Goal: Task Accomplishment & Management: Complete application form

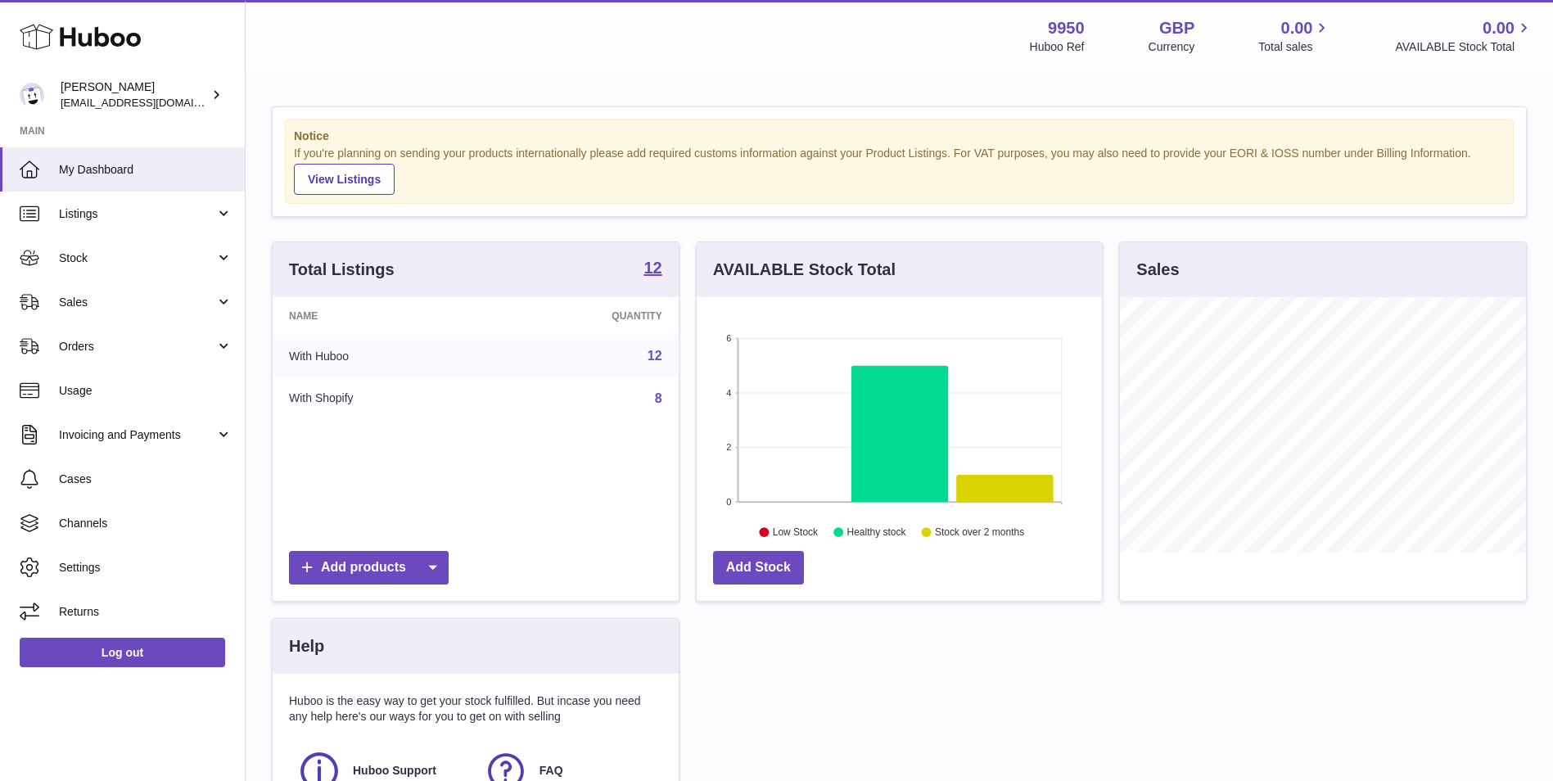
scroll to position [255, 405]
click at [160, 291] on link "Sales" at bounding box center [122, 302] width 245 height 44
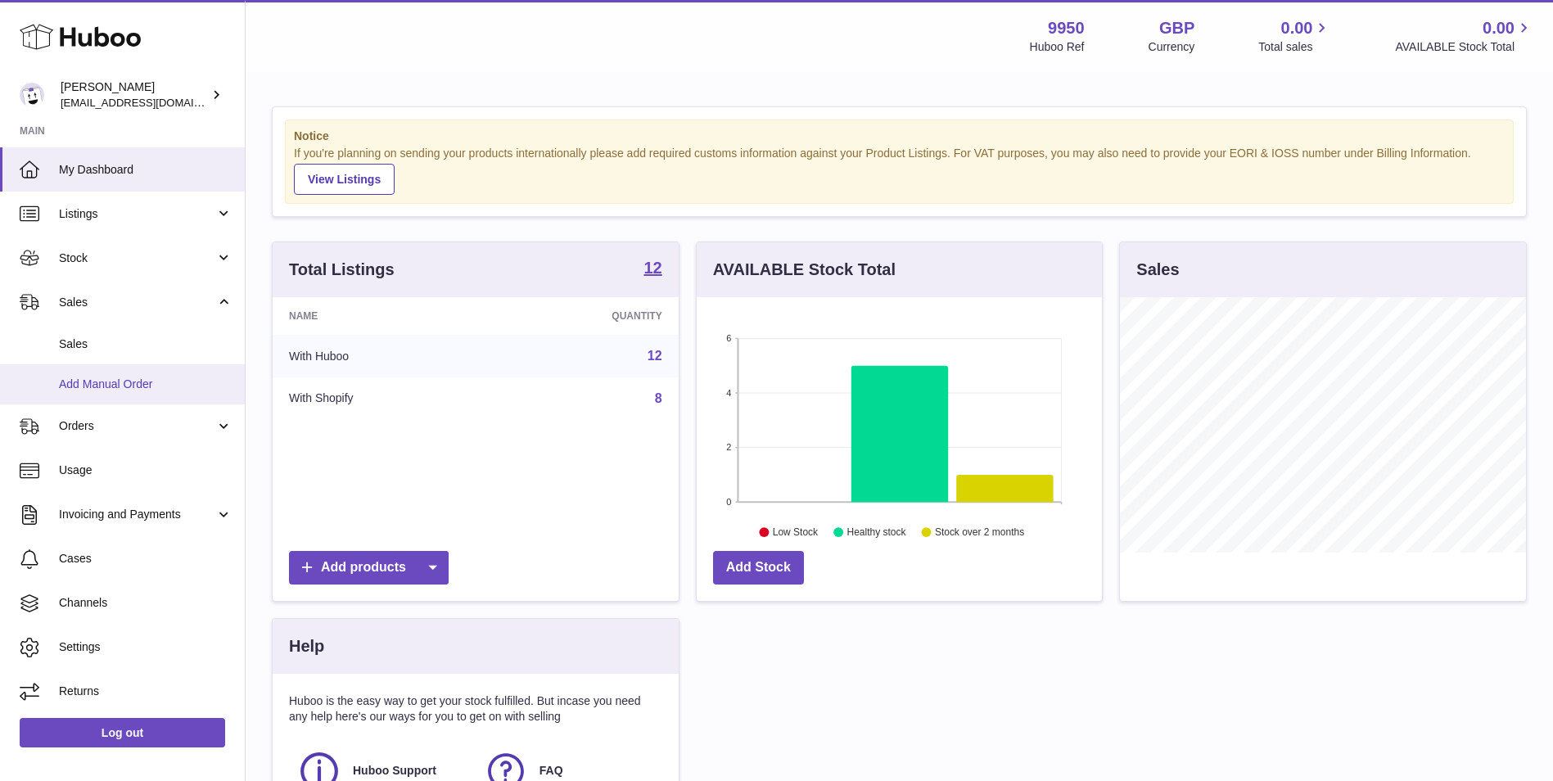
click at [111, 370] on link "Add Manual Order" at bounding box center [122, 384] width 245 height 40
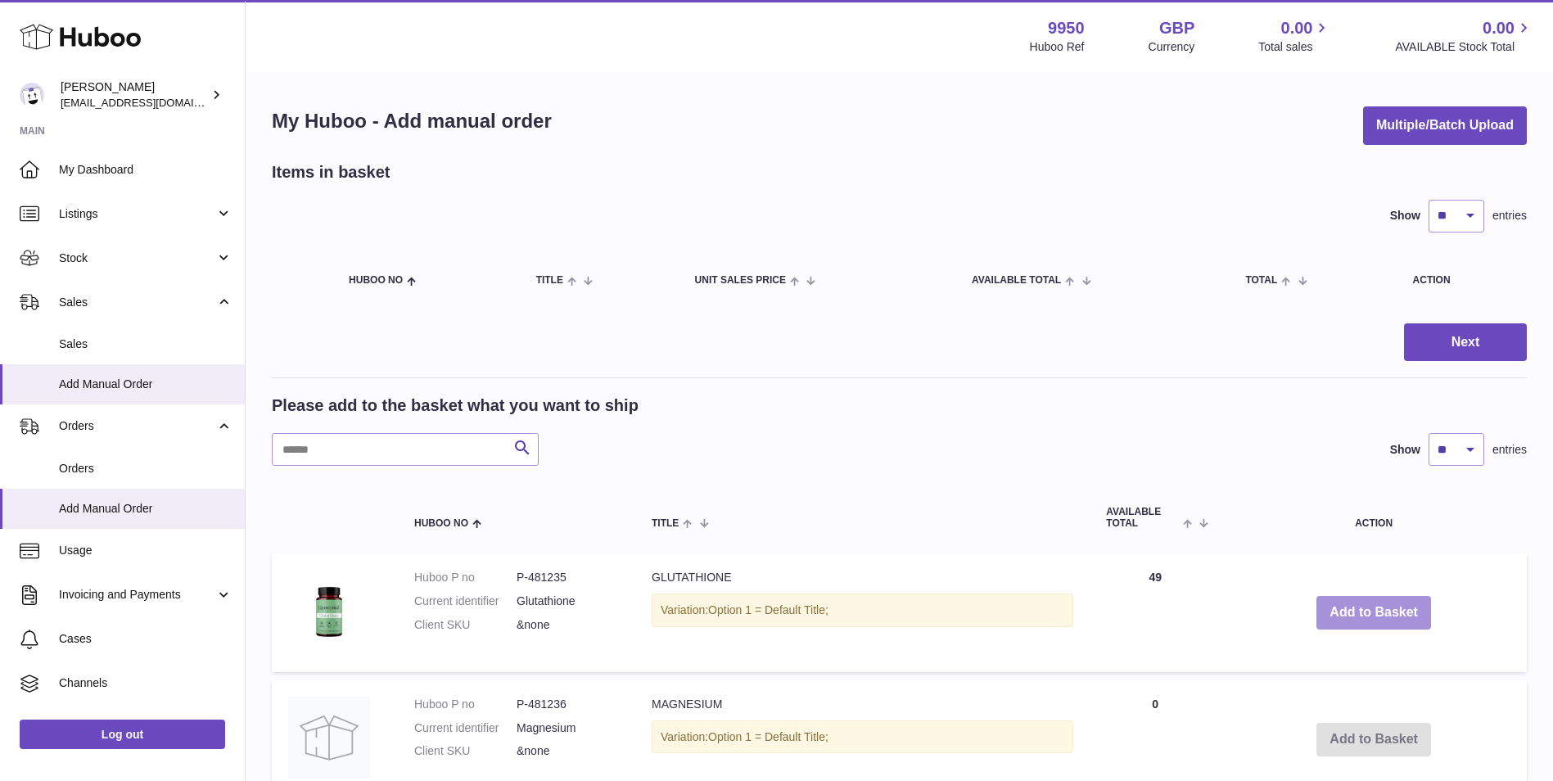
click at [1356, 627] on button "Add to Basket" at bounding box center [1374, 613] width 115 height 34
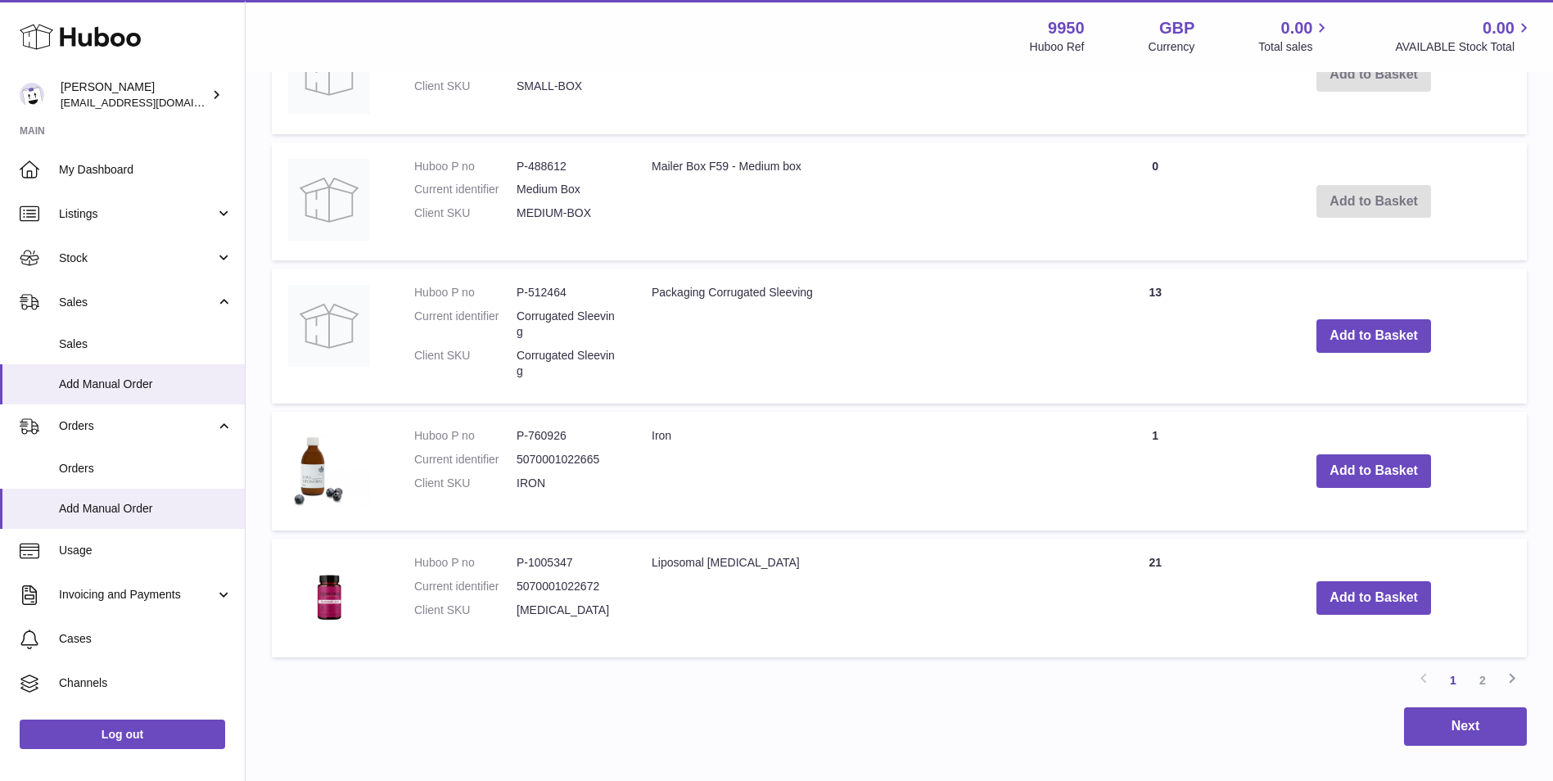
scroll to position [1310, 0]
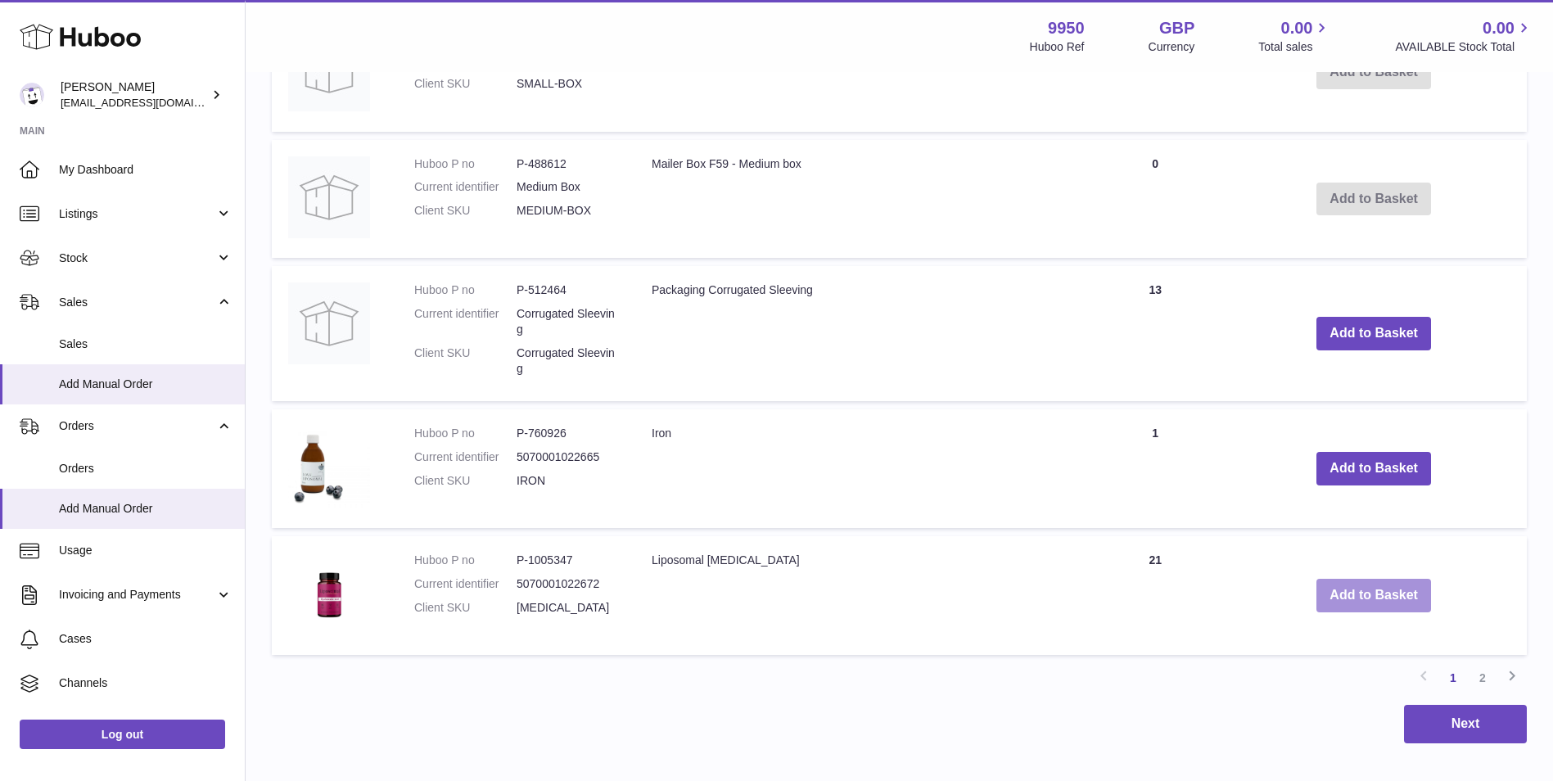
click at [1346, 587] on button "Add to Basket" at bounding box center [1374, 596] width 115 height 34
click at [1486, 676] on link "2" at bounding box center [1482, 677] width 29 height 29
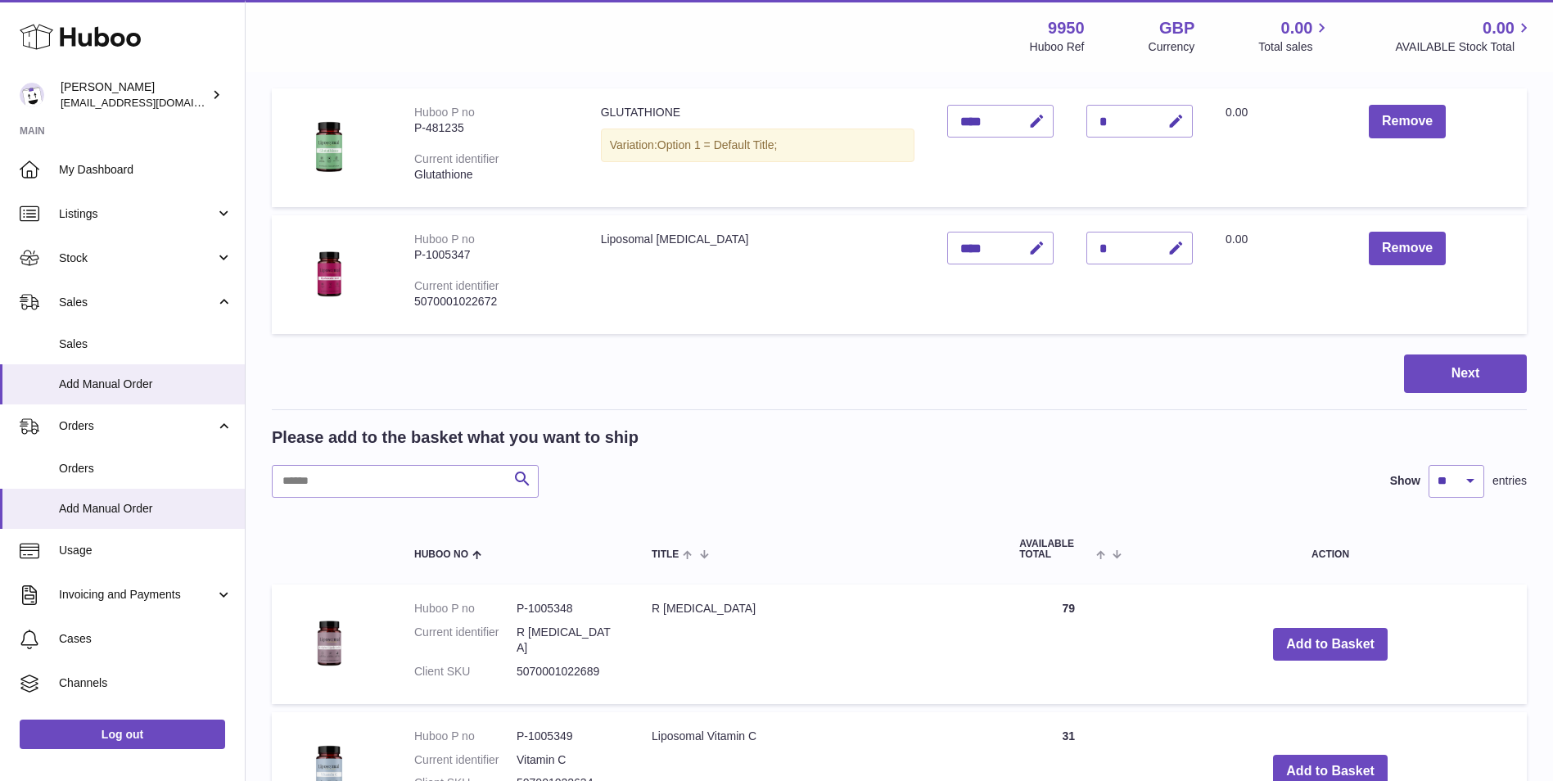
scroll to position [483, 0]
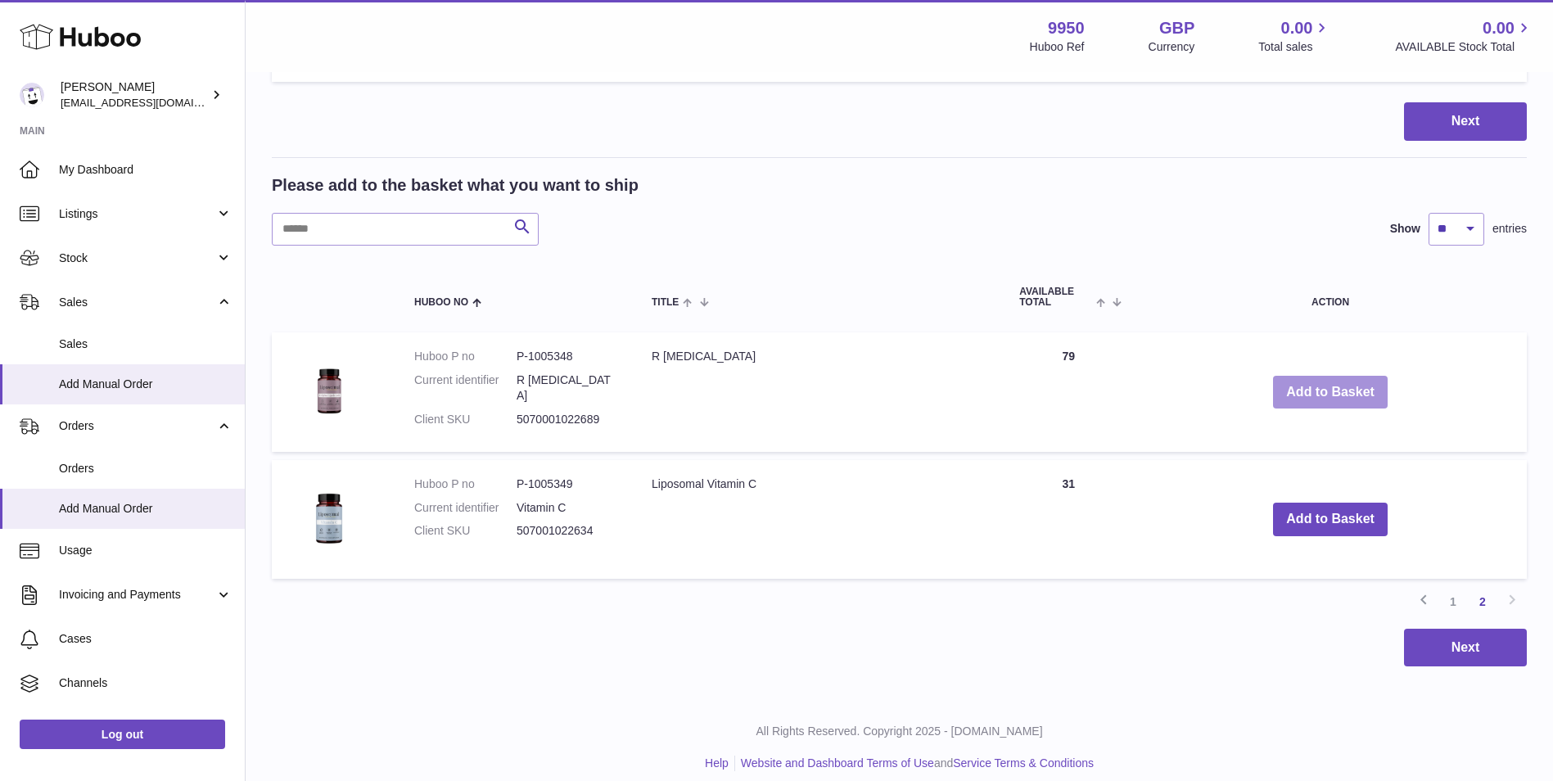
click at [1311, 400] on button "Add to Basket" at bounding box center [1330, 393] width 115 height 34
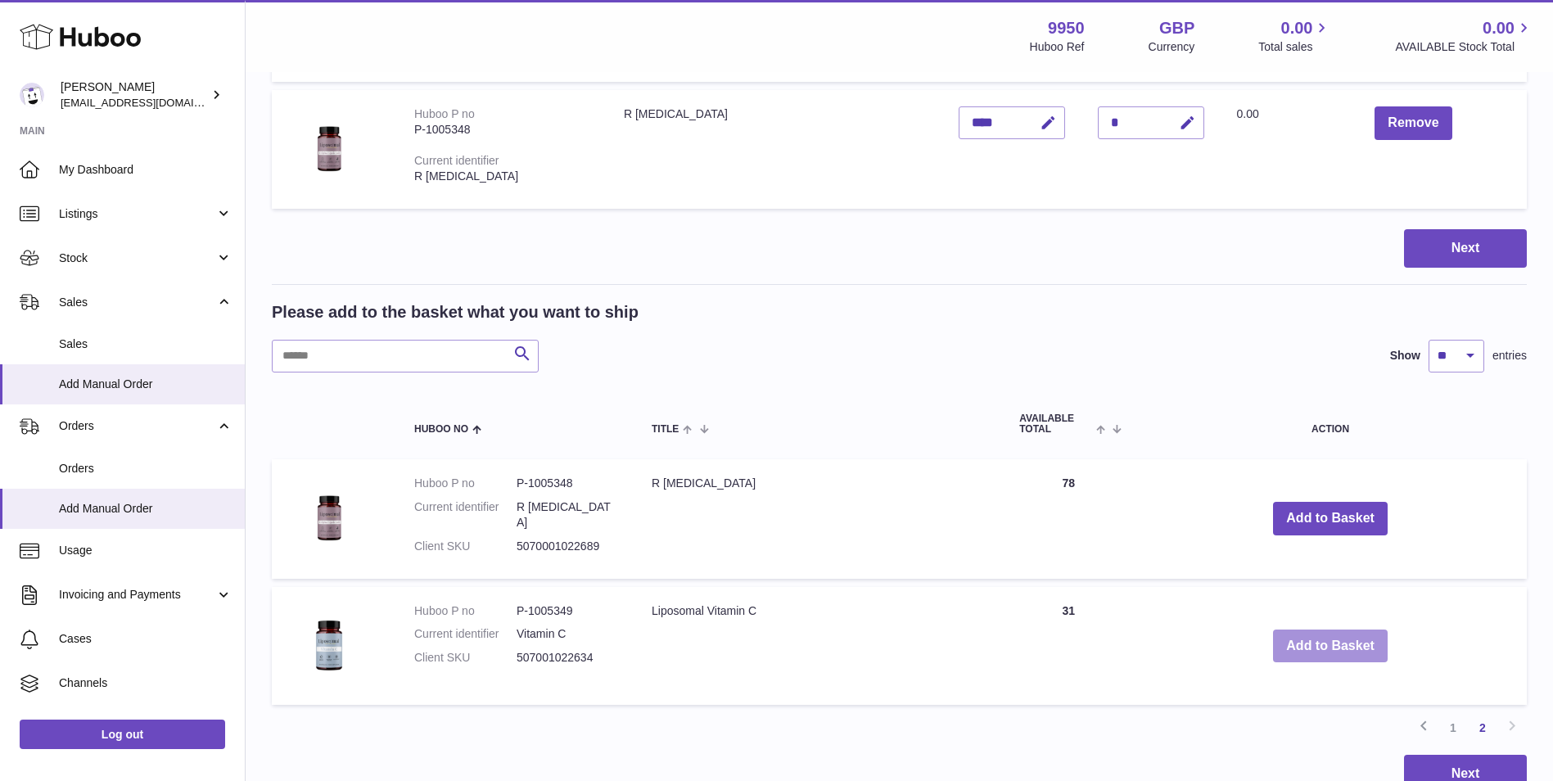
click at [1309, 647] on button "Add to Basket" at bounding box center [1330, 647] width 115 height 34
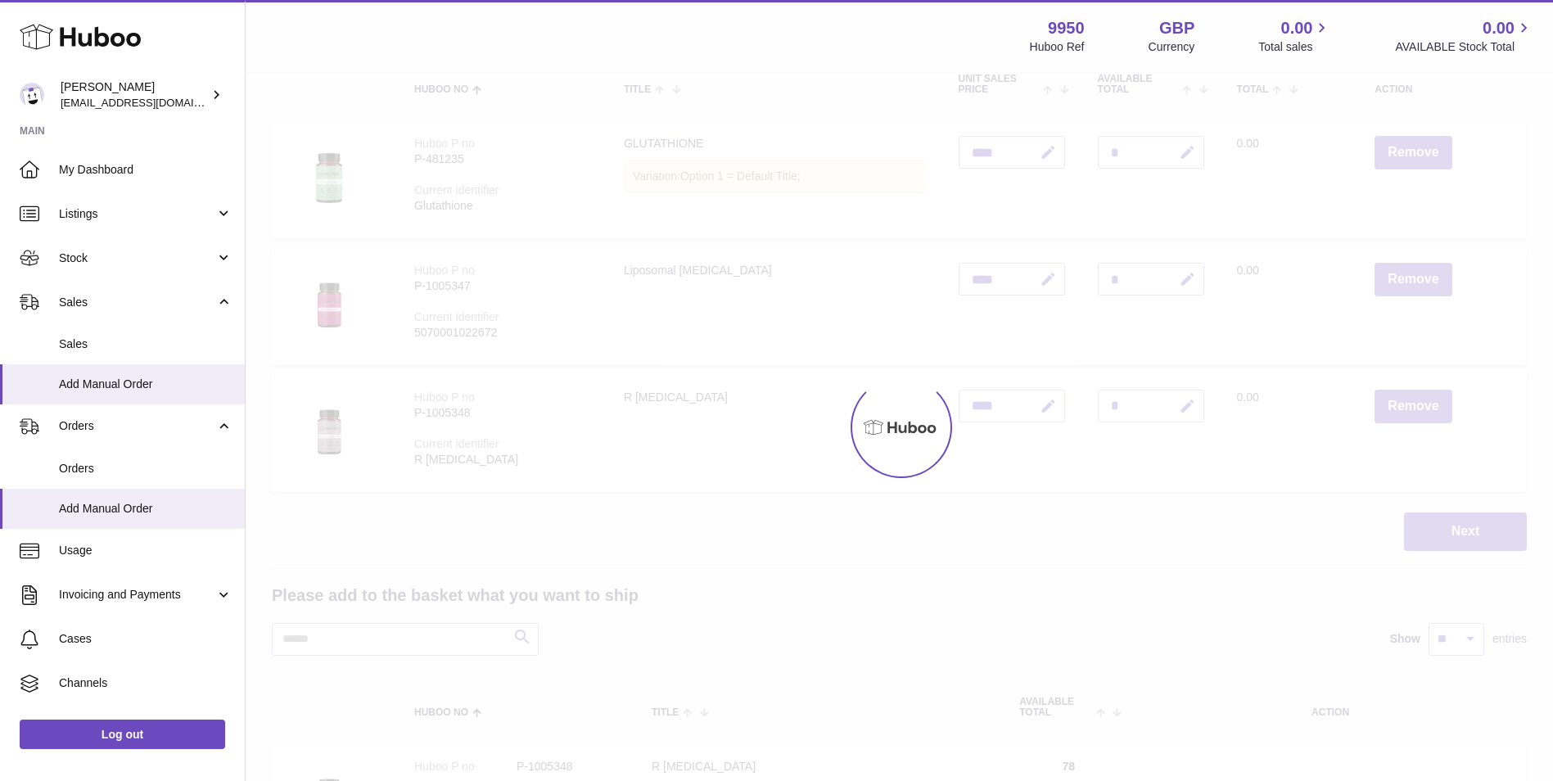
scroll to position [156, 0]
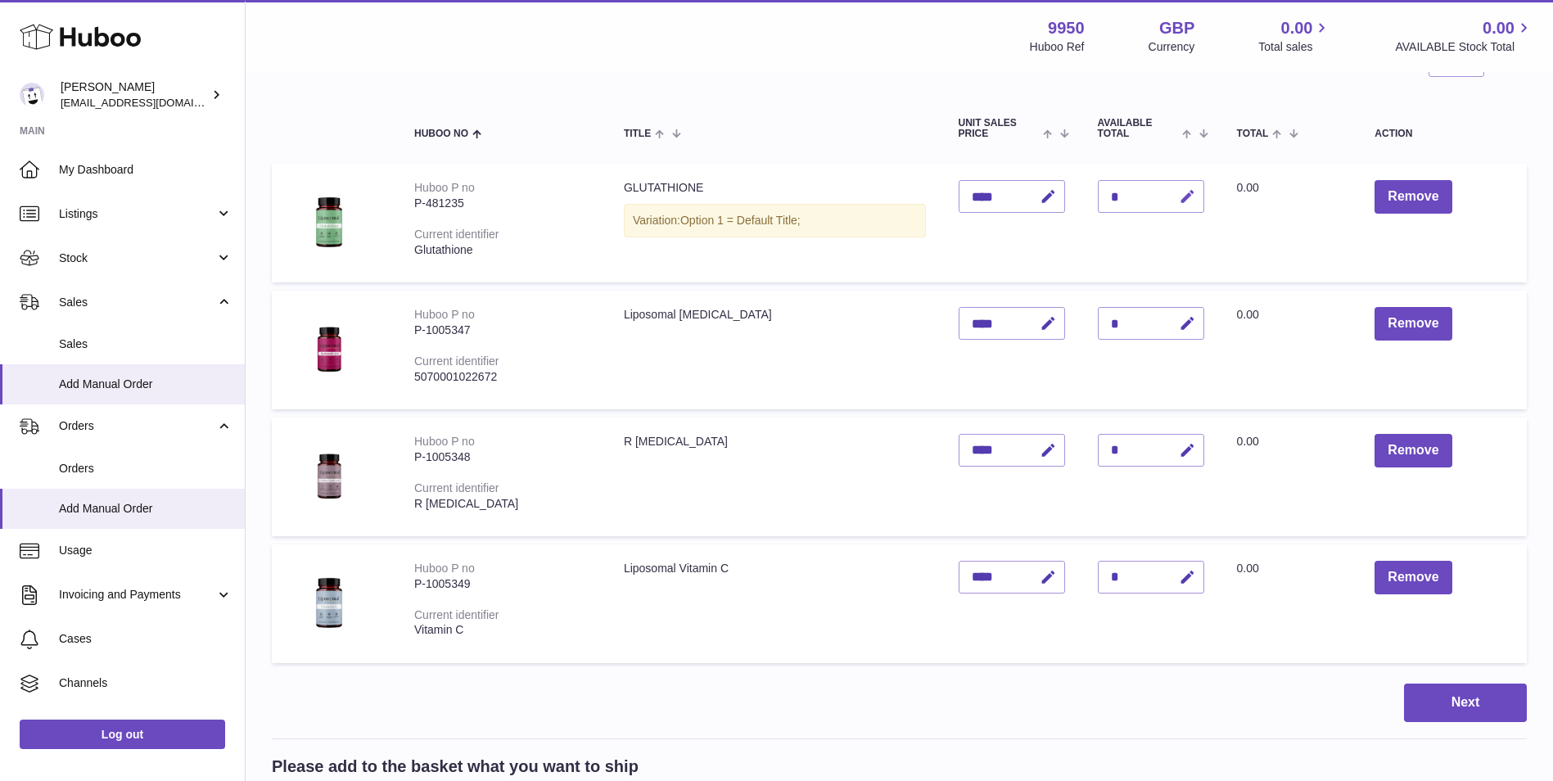
click at [1194, 192] on button "button" at bounding box center [1185, 197] width 38 height 34
type input "*"
click at [1182, 196] on icon "submit" at bounding box center [1188, 196] width 15 height 15
click at [1135, 319] on div "*" at bounding box center [1151, 323] width 106 height 33
click at [1180, 321] on icon "button" at bounding box center [1187, 323] width 17 height 17
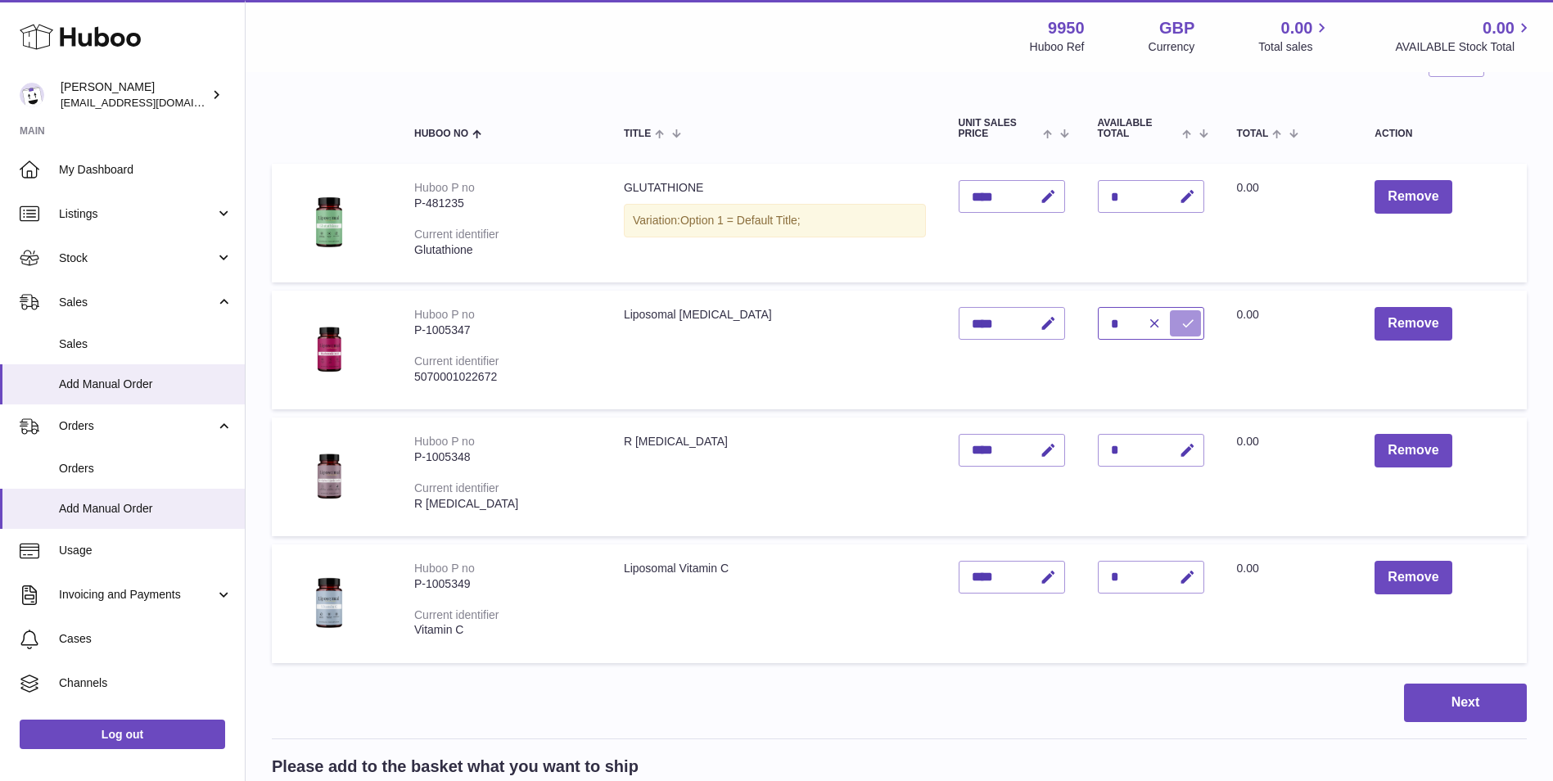
type input "*"
click at [1186, 323] on icon "submit" at bounding box center [1188, 323] width 15 height 15
click at [1186, 449] on icon "button" at bounding box center [1187, 450] width 17 height 17
type input "*"
click at [1181, 449] on icon "submit" at bounding box center [1188, 450] width 15 height 15
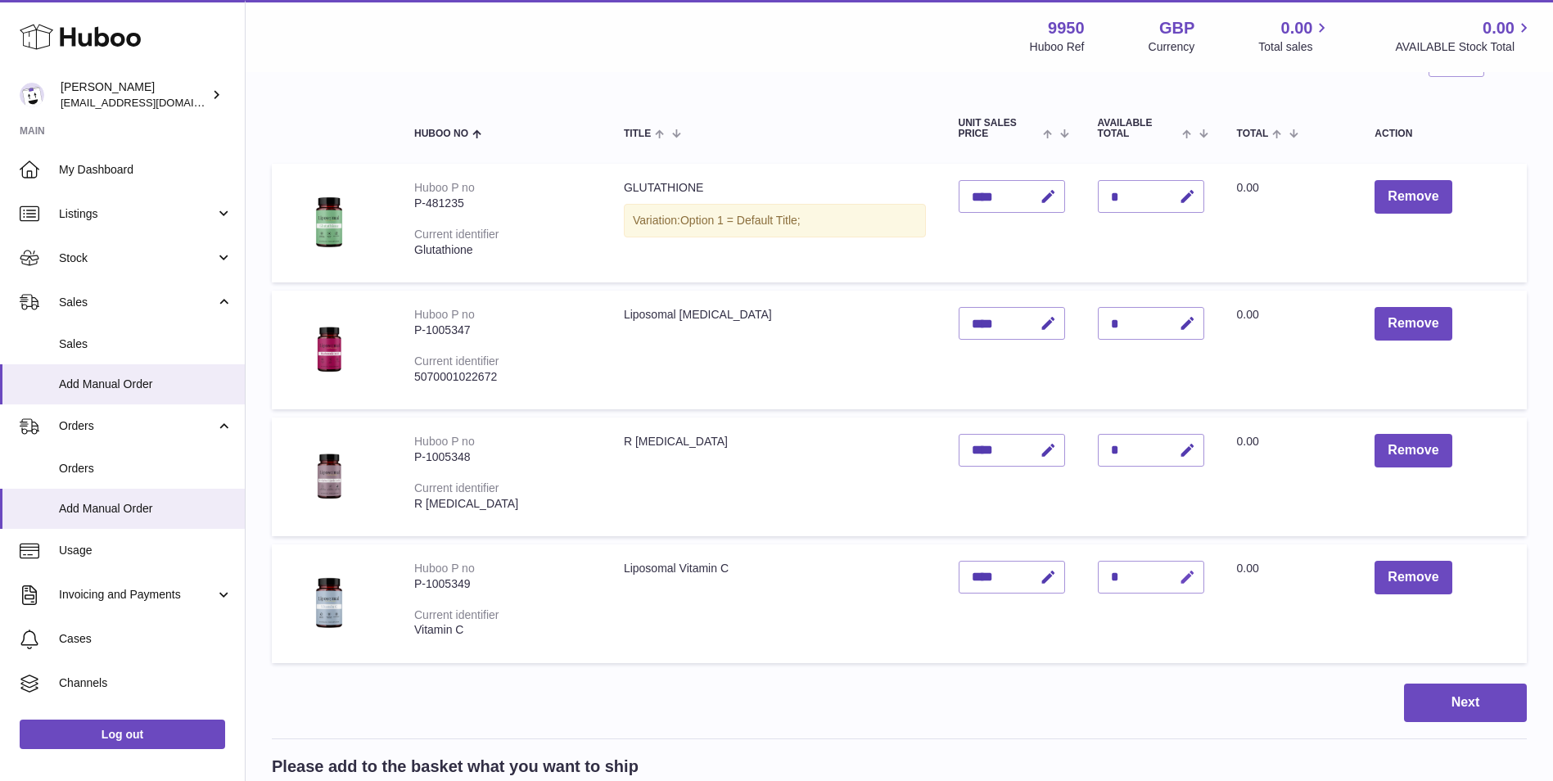
click at [1191, 581] on icon "button" at bounding box center [1187, 577] width 17 height 17
type input "*"
click at [1183, 579] on icon "submit" at bounding box center [1188, 577] width 15 height 15
click at [1443, 695] on button "Next" at bounding box center [1465, 703] width 123 height 38
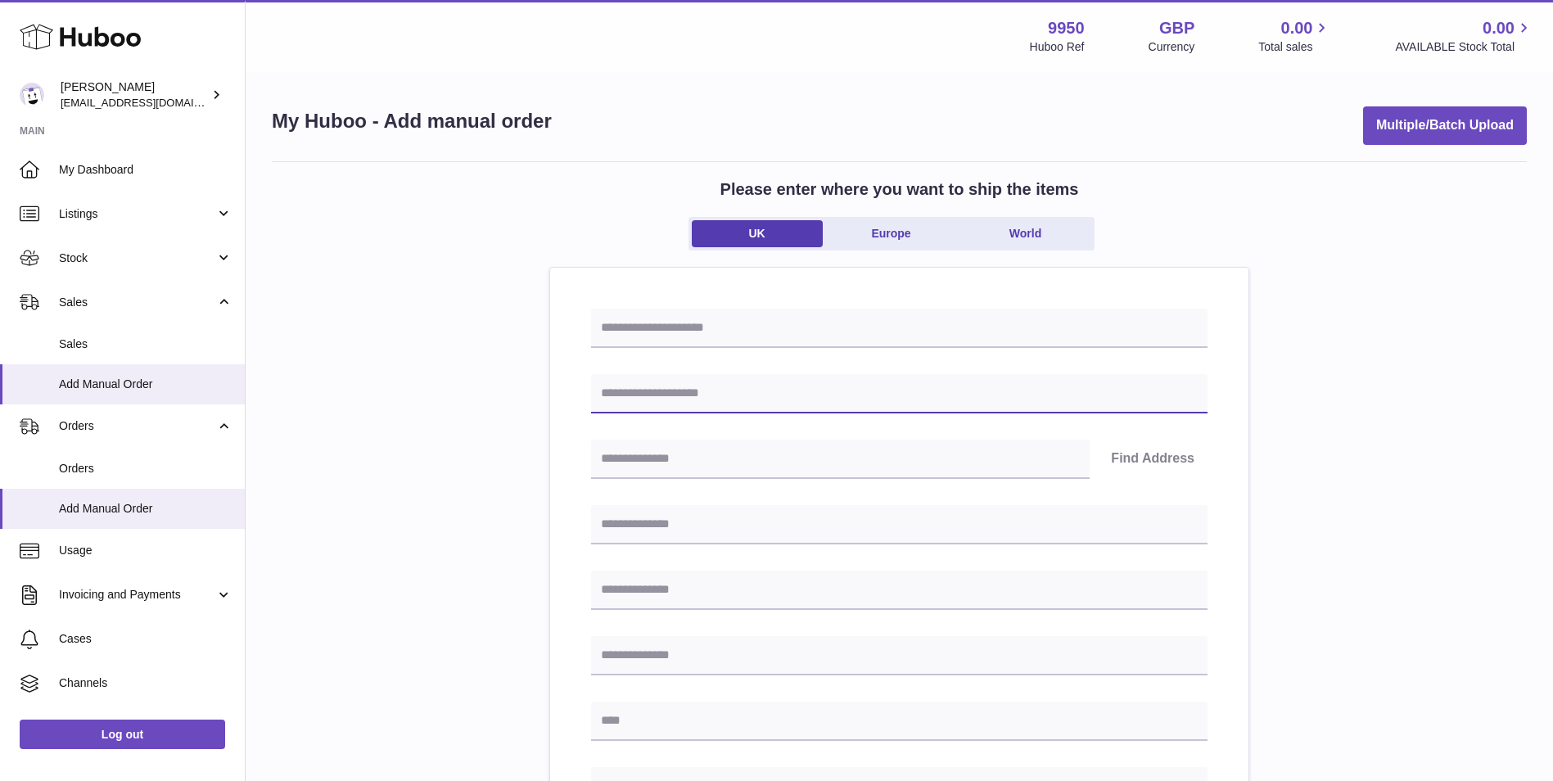
click at [843, 389] on input "text" at bounding box center [899, 393] width 617 height 39
type input "**********"
type input "********"
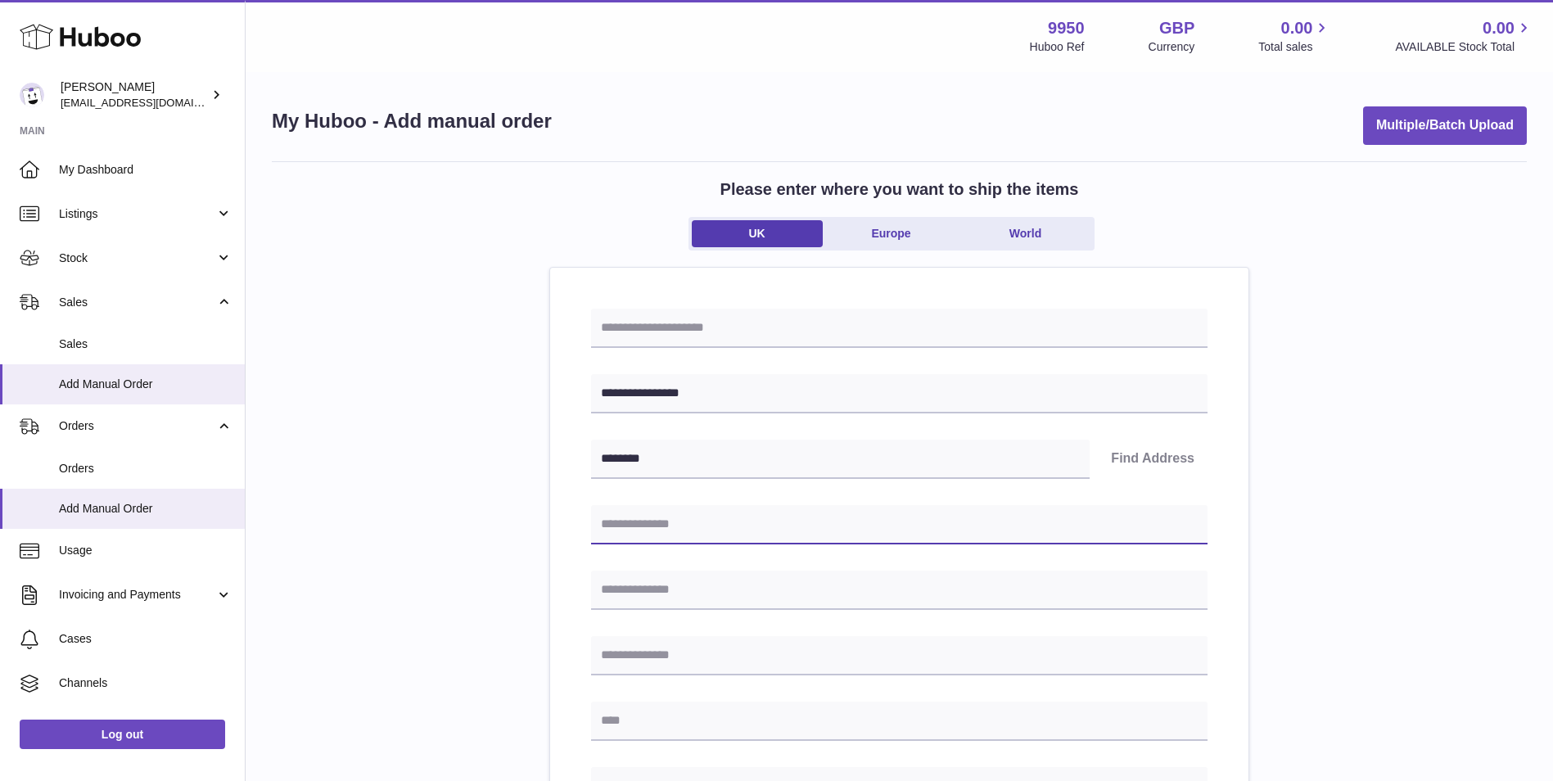
type input "**********"
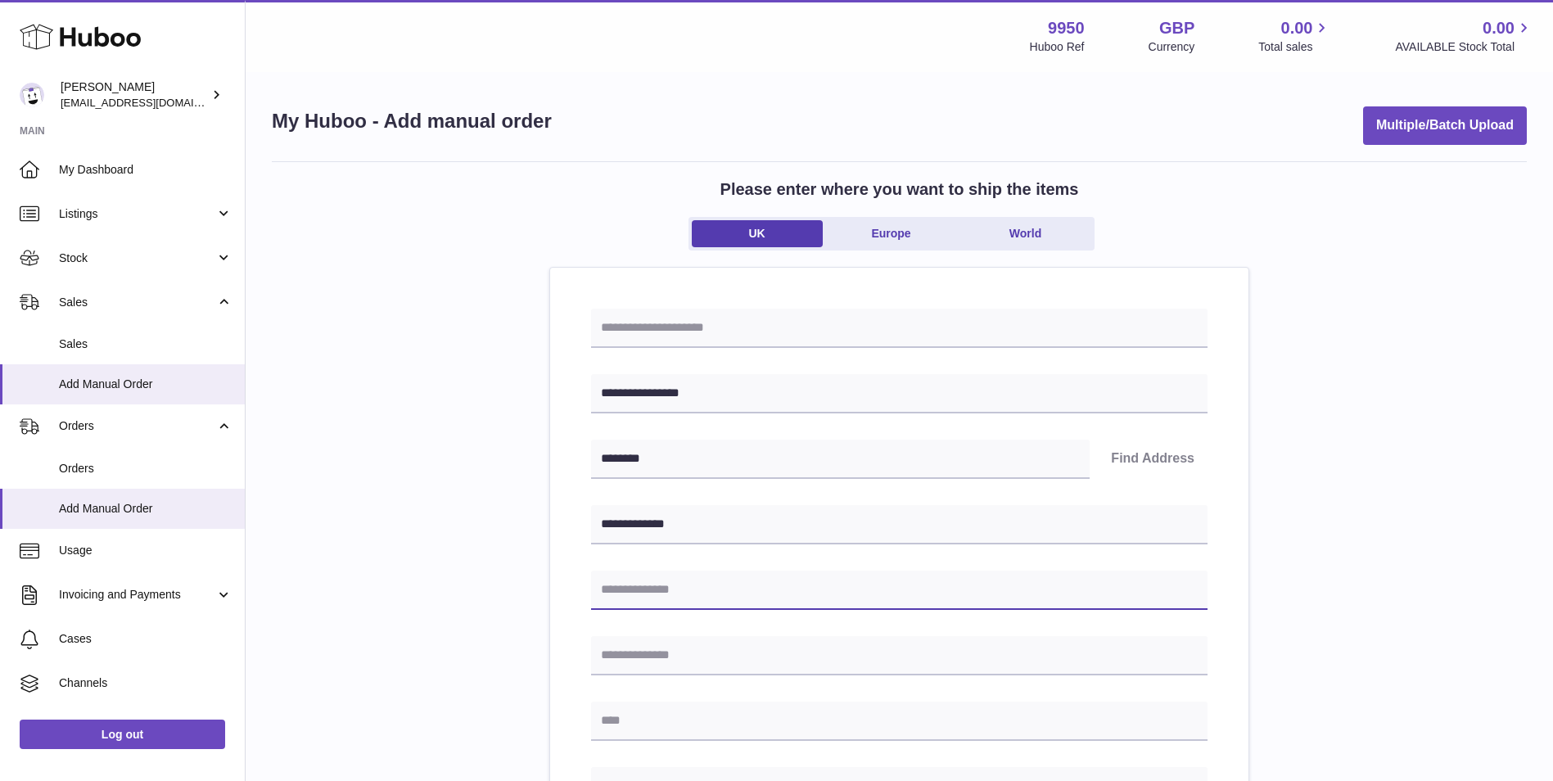
type input "**********"
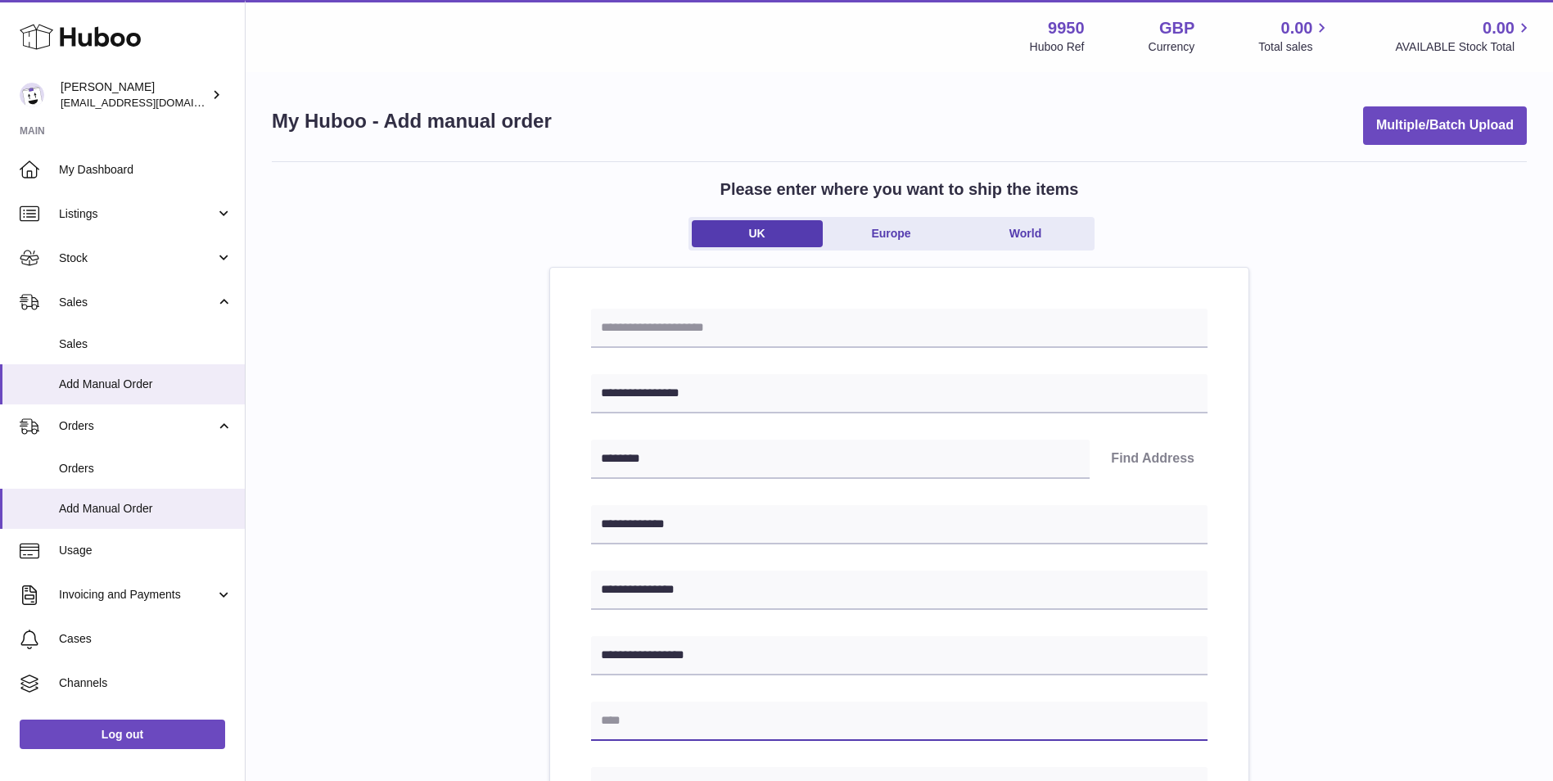
type input "**********"
type input "********"
type input "**********"
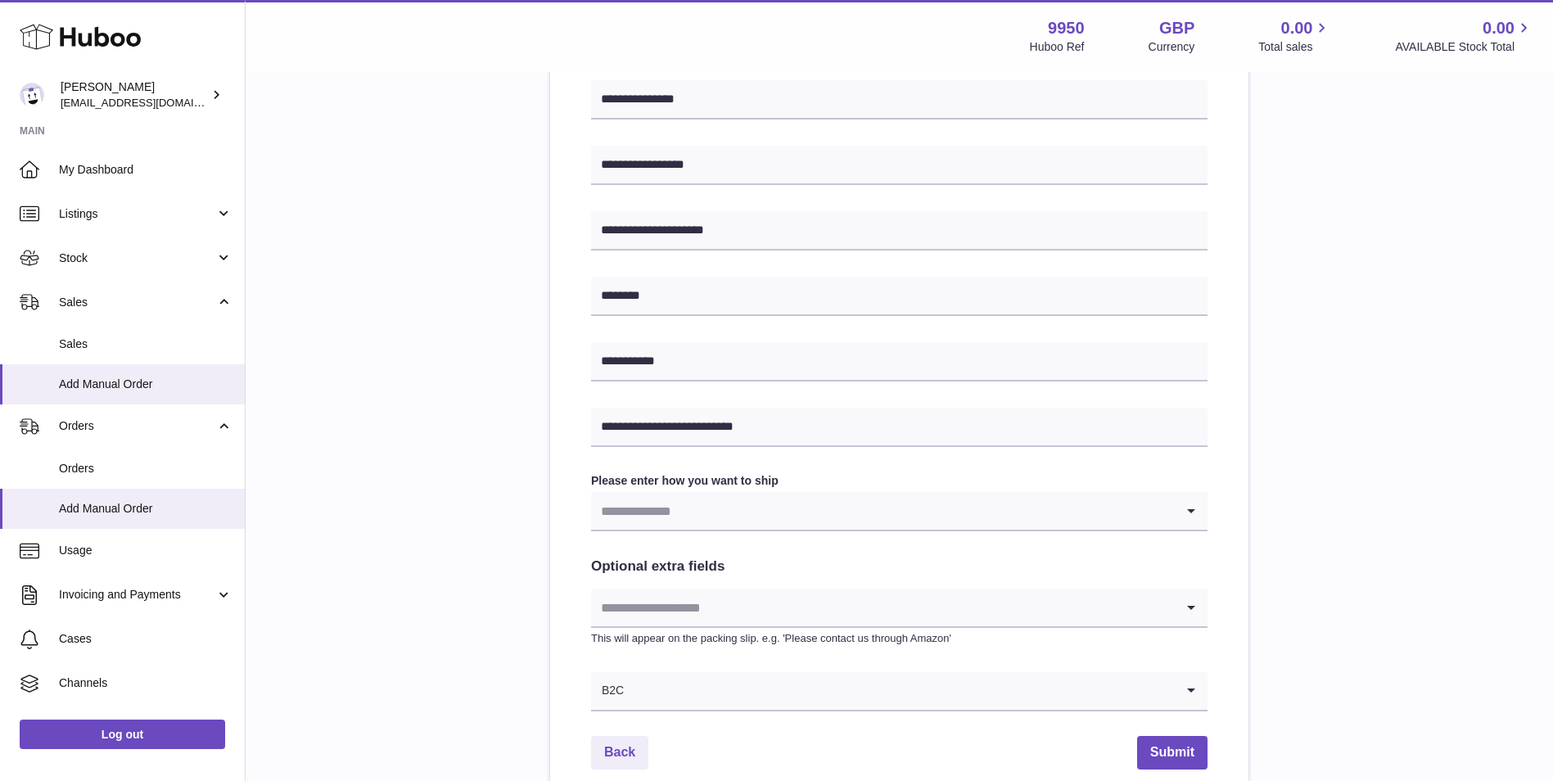
scroll to position [491, 0]
click at [710, 533] on div "**********" at bounding box center [899, 263] width 617 height 893
click at [711, 531] on div "Loading..." at bounding box center [899, 510] width 617 height 39
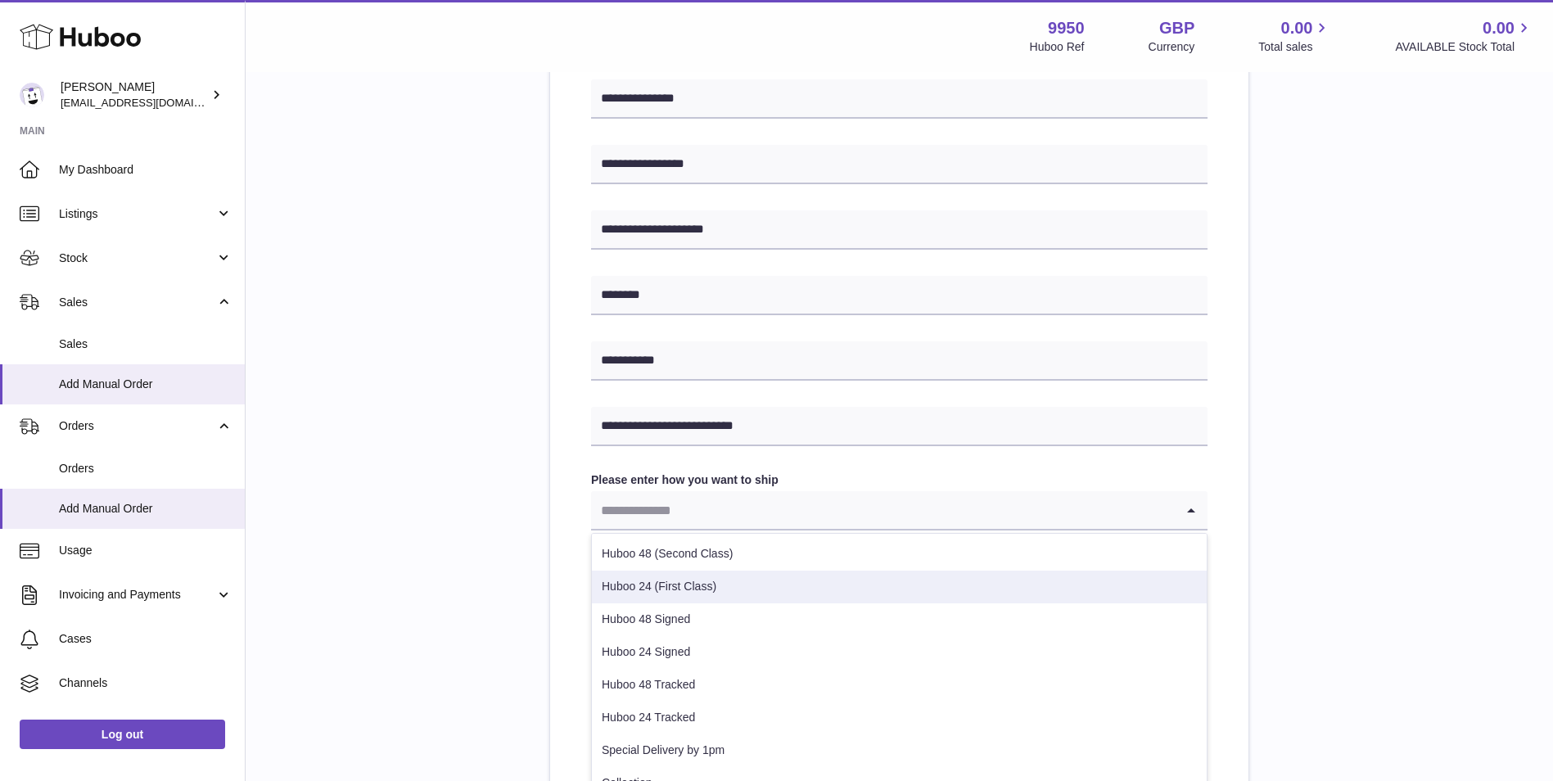
click at [694, 585] on li "Huboo 24 (First Class)" at bounding box center [899, 587] width 615 height 33
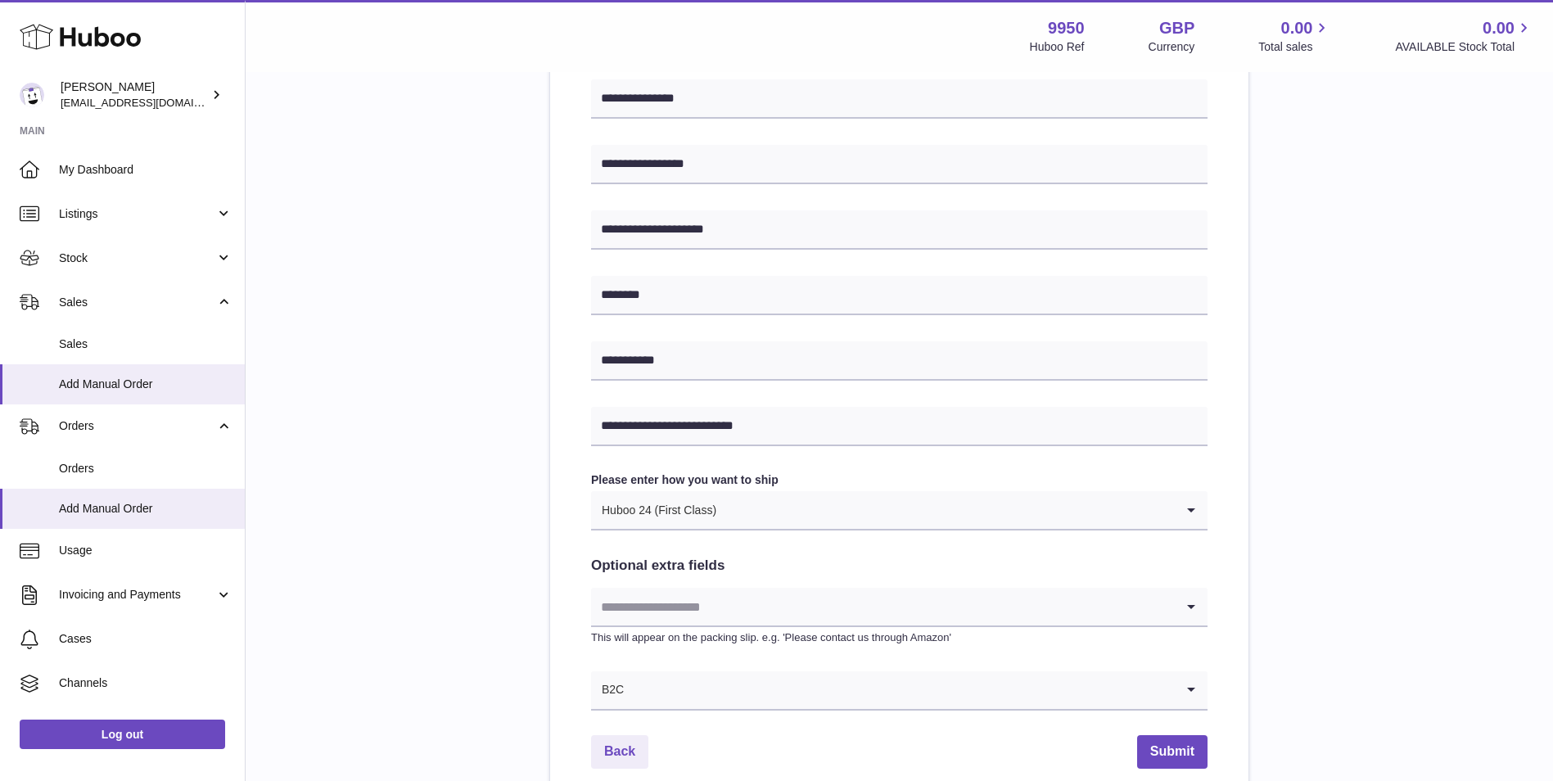
scroll to position [573, 0]
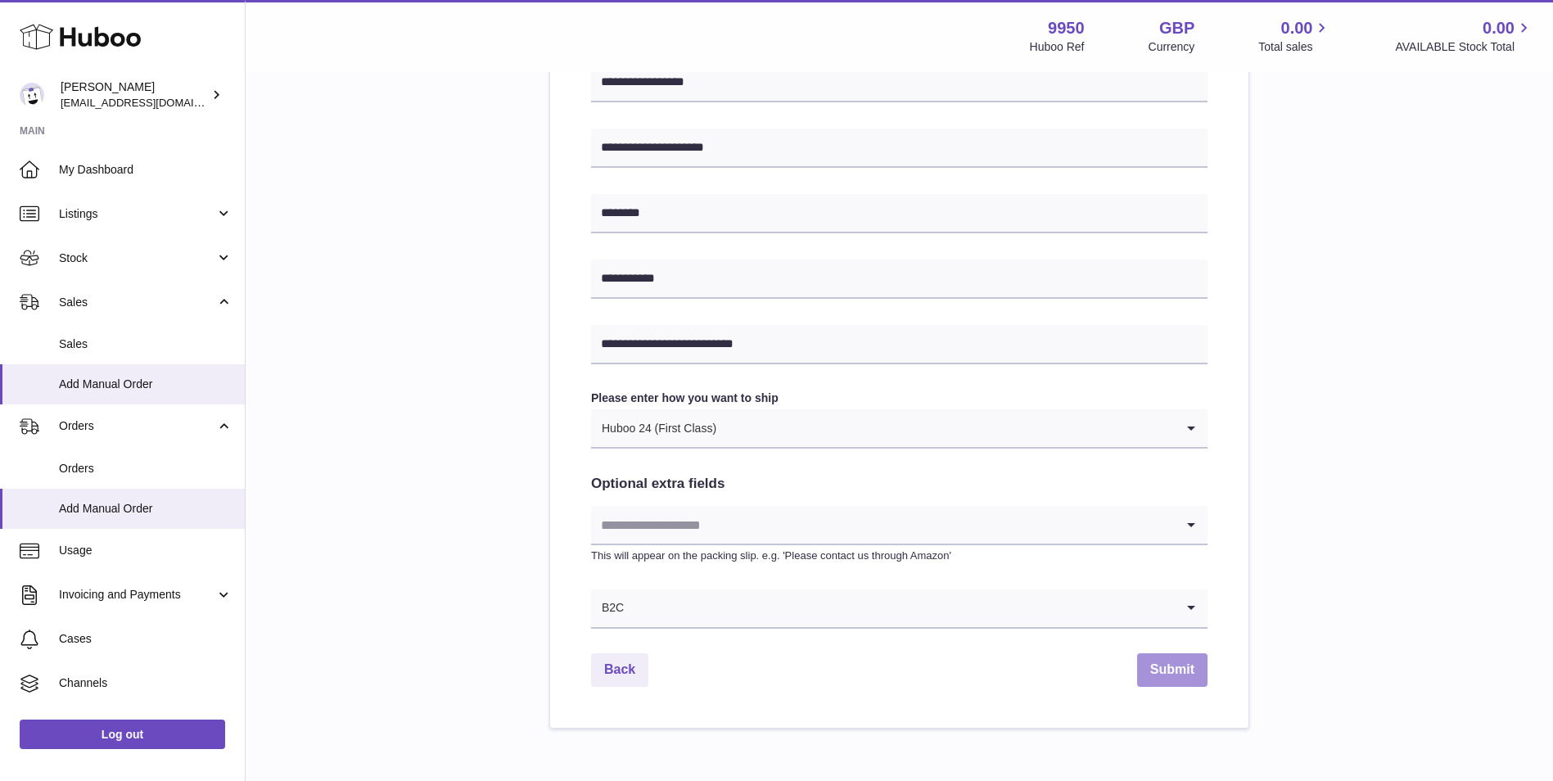
click at [1186, 670] on button "Submit" at bounding box center [1172, 670] width 70 height 34
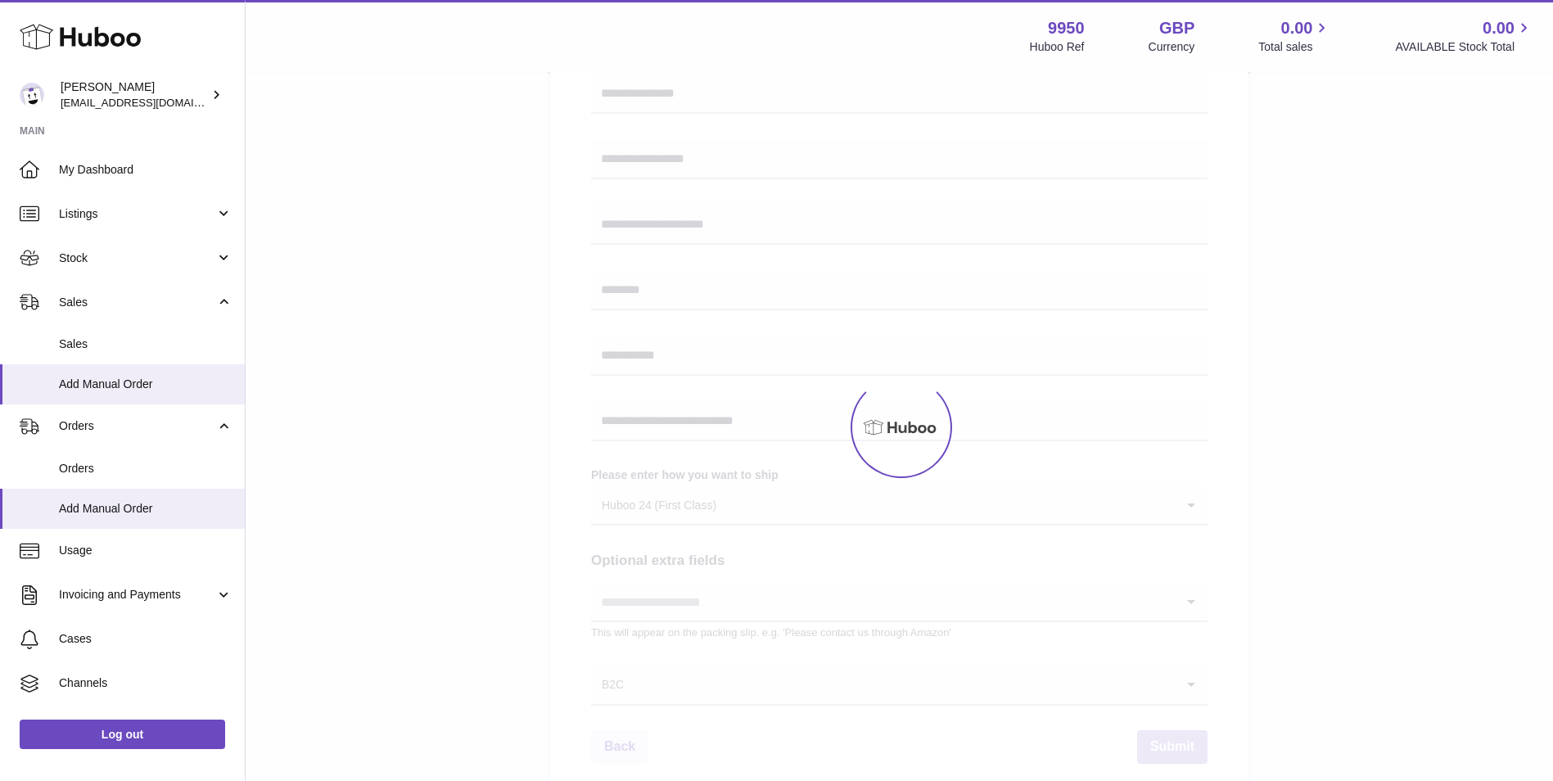
scroll to position [409, 0]
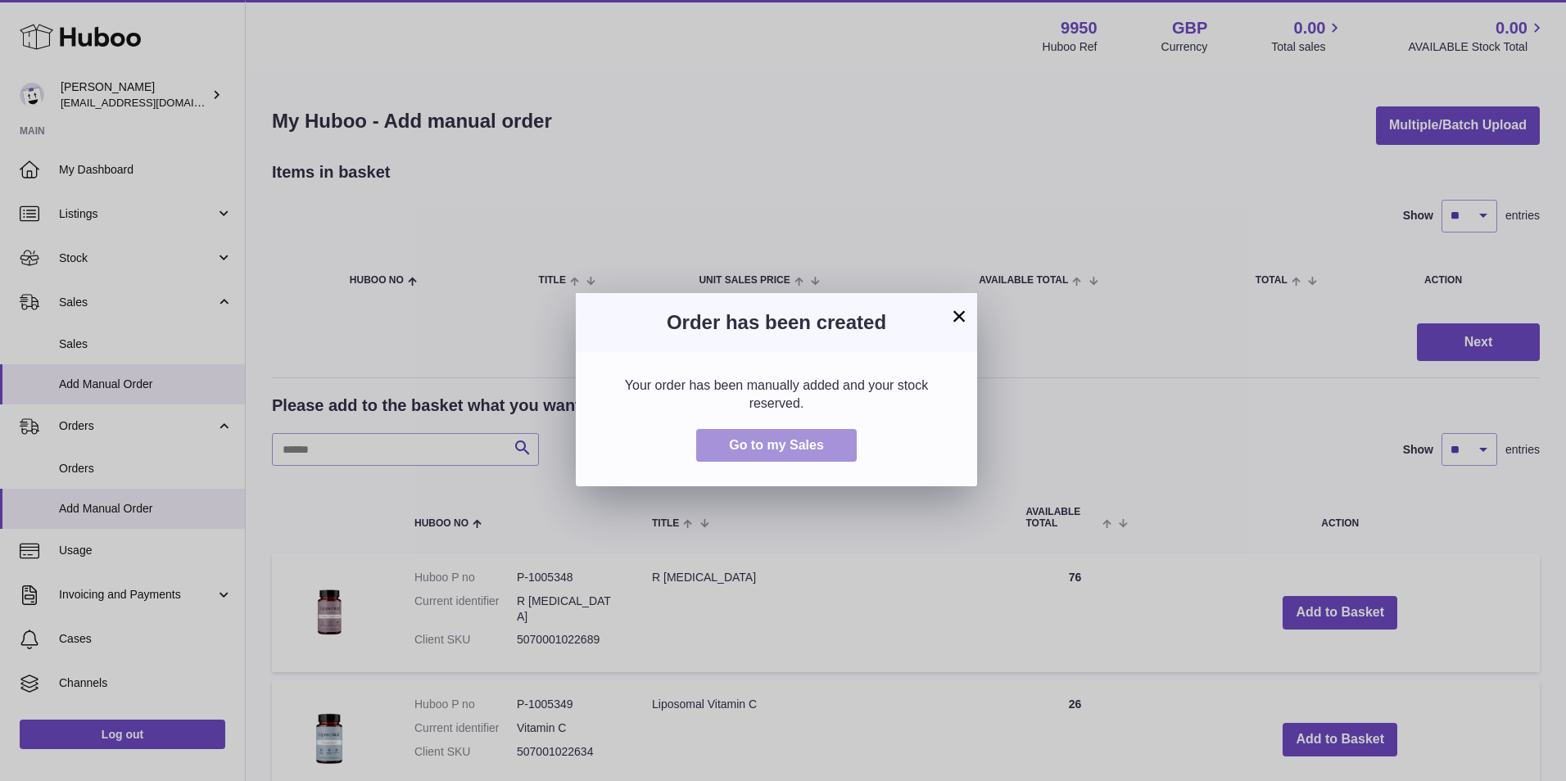
click at [821, 436] on button "Go to my Sales" at bounding box center [776, 446] width 160 height 34
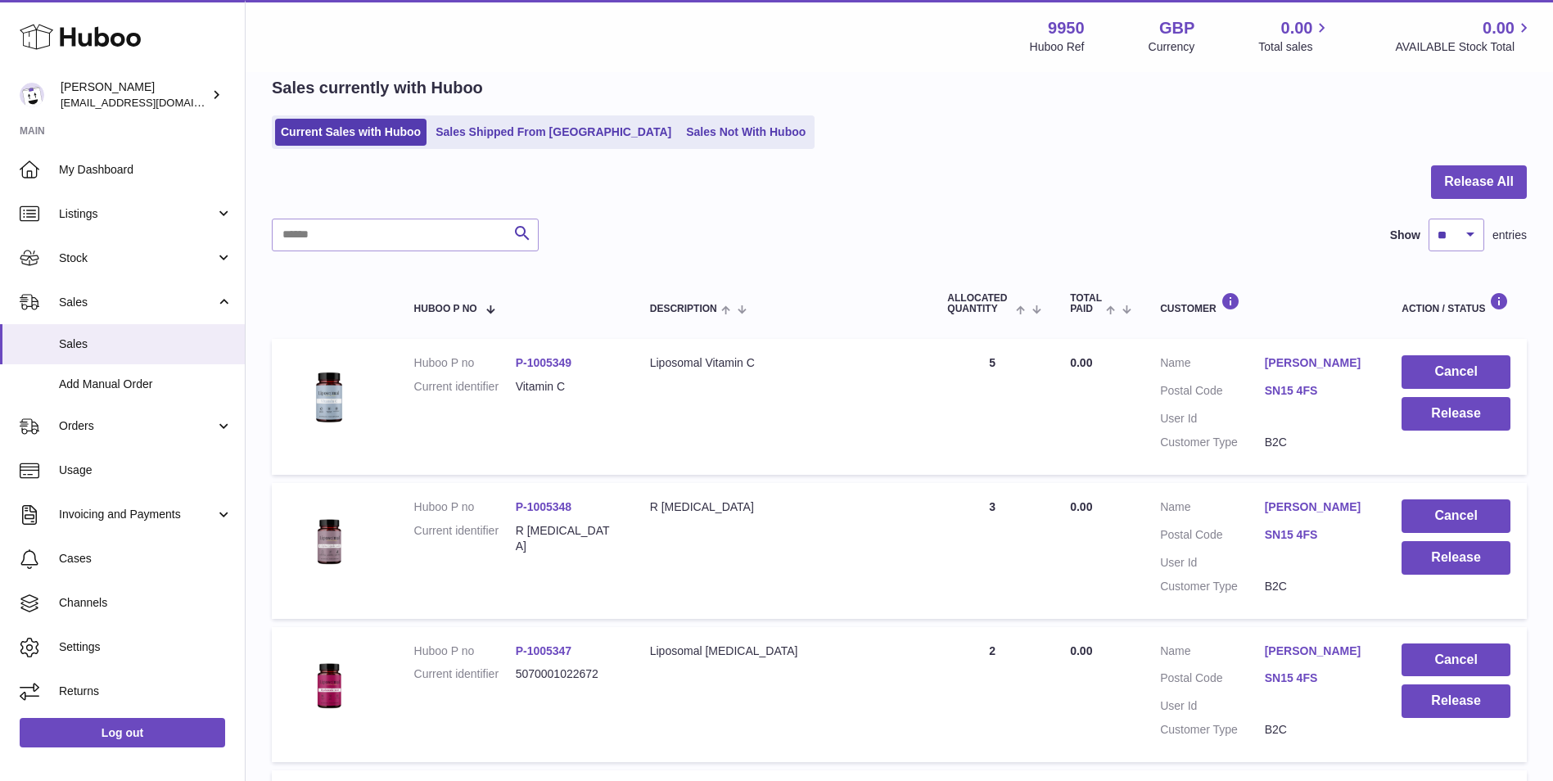
scroll to position [164, 0]
